Goal: Information Seeking & Learning: Find specific fact

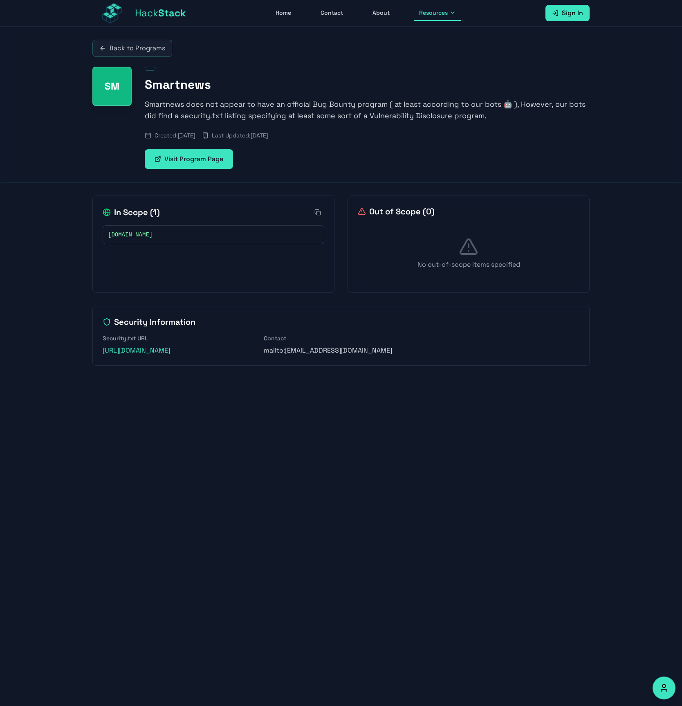
click at [158, 114] on p "Smartnews does not appear to have an official Bug Bounty program ( at least acc…" at bounding box center [367, 110] width 445 height 23
drag, startPoint x: 158, startPoint y: 114, endPoint x: 371, endPoint y: 119, distance: 212.3
click at [371, 119] on p "Smartnews does not appear to have an official Bug Bounty program ( at least acc…" at bounding box center [367, 110] width 445 height 23
click at [130, 239] on div "[DOMAIN_NAME]" at bounding box center [214, 234] width 222 height 19
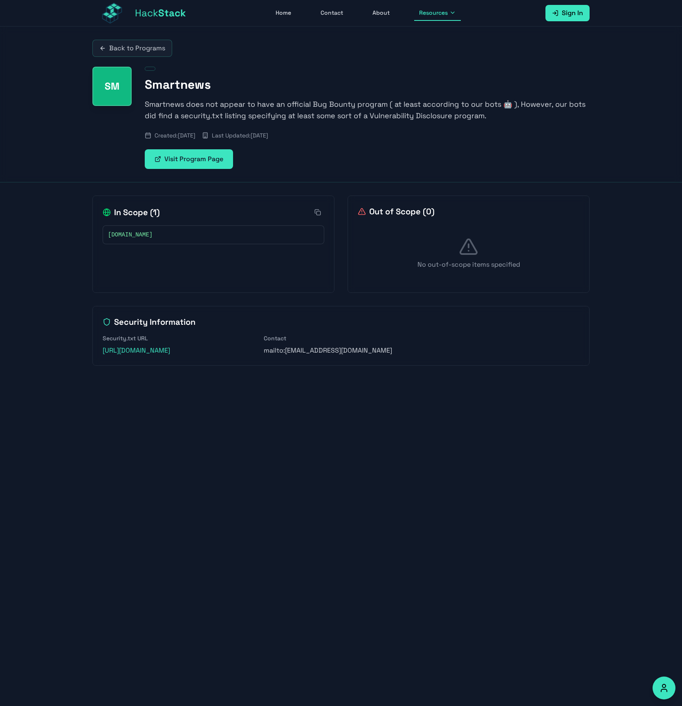
click at [170, 348] on link "[URL][DOMAIN_NAME]" at bounding box center [136, 350] width 67 height 9
click at [221, 110] on p "Smartnews does not appear to have an official Bug Bounty program ( at least acc…" at bounding box center [367, 110] width 445 height 23
drag, startPoint x: 221, startPoint y: 110, endPoint x: 474, endPoint y: 112, distance: 252.4
click at [474, 112] on p "Smartnews does not appear to have an official Bug Bounty program ( at least acc…" at bounding box center [367, 110] width 445 height 23
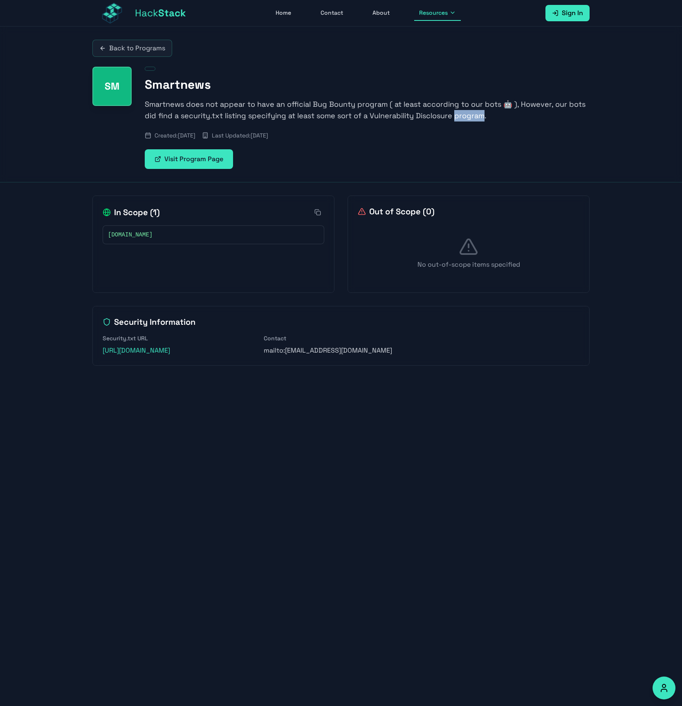
click at [474, 112] on p "Smartnews does not appear to have an official Bug Bounty program ( at least acc…" at bounding box center [367, 110] width 445 height 23
